Goal: Navigation & Orientation: Go to known website

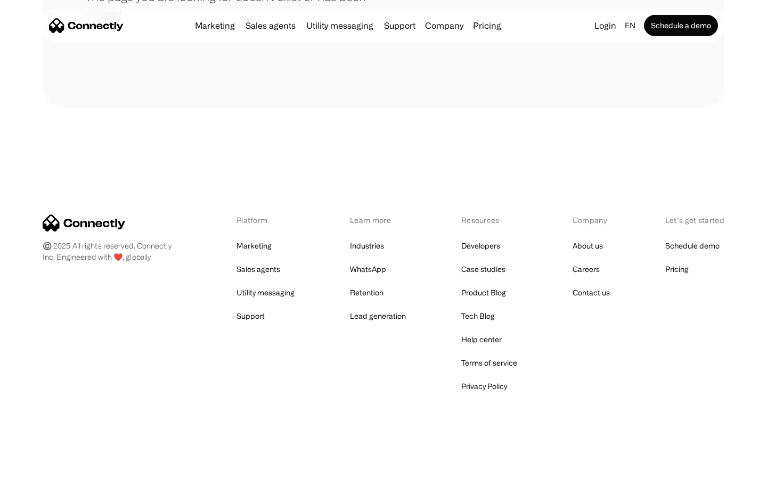
scroll to position [194, 0]
